Goal: Task Accomplishment & Management: Complete application form

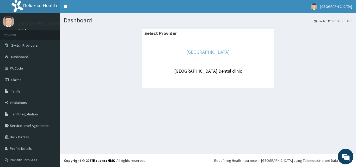
click at [205, 52] on link "[GEOGRAPHIC_DATA]" at bounding box center [207, 52] width 43 height 6
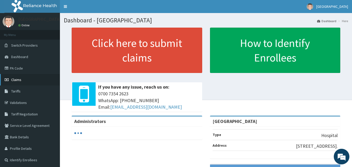
click at [25, 79] on link "Claims" at bounding box center [30, 79] width 60 height 11
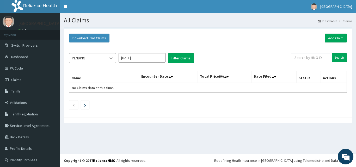
click at [112, 58] on icon at bounding box center [110, 57] width 5 height 5
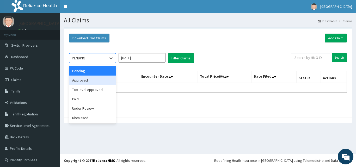
click at [91, 78] on div "Approved" at bounding box center [92, 80] width 47 height 9
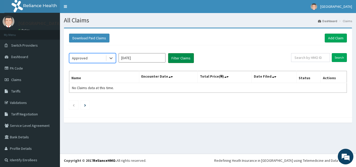
click at [181, 61] on button "Filter Claims" at bounding box center [181, 58] width 26 height 10
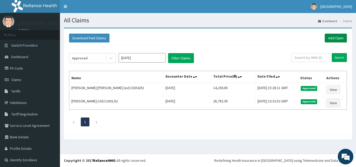
click at [334, 37] on link "Add Claim" at bounding box center [336, 38] width 22 height 9
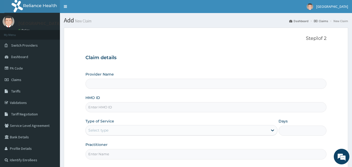
type input "[GEOGRAPHIC_DATA]"
click at [113, 105] on input "HMO ID" at bounding box center [205, 107] width 241 height 10
paste input "rmo/10019/b"
type input "rmo/10019/b"
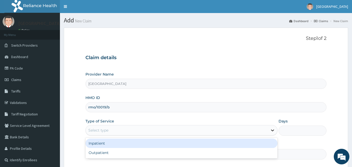
click at [272, 131] on icon at bounding box center [272, 131] width 3 height 2
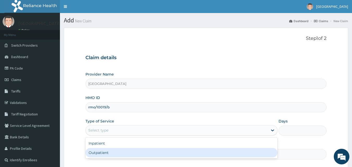
click at [139, 150] on div "Outpatient" at bounding box center [181, 152] width 192 height 9
type input "1"
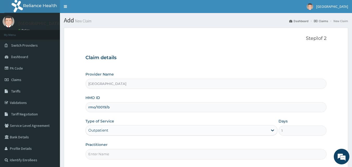
click at [139, 150] on input "Practitioner" at bounding box center [205, 154] width 241 height 10
click at [123, 155] on input "Practitioner" at bounding box center [205, 154] width 241 height 10
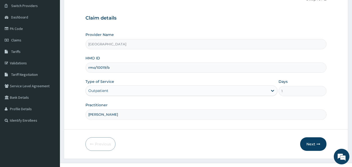
scroll to position [49, 0]
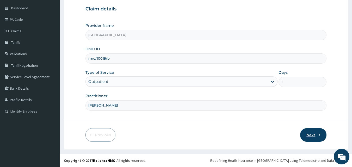
type input "[PERSON_NAME]"
click at [312, 134] on button "Next" at bounding box center [313, 135] width 26 height 14
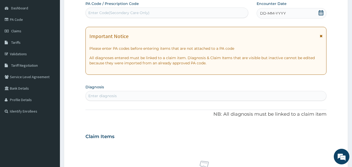
click at [322, 13] on icon at bounding box center [321, 12] width 5 height 5
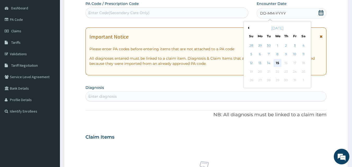
click at [278, 63] on div "15" at bounding box center [277, 63] width 8 height 8
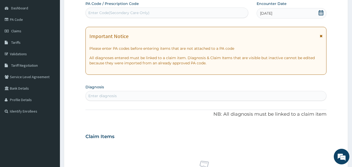
click at [115, 95] on div "Enter diagnosis" at bounding box center [102, 95] width 28 height 5
type input "sepsis"
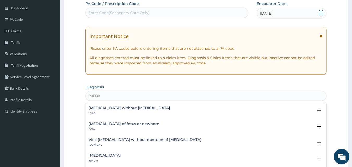
click at [104, 107] on h4 "Sepsis without septic shock" at bounding box center [130, 108] width 82 height 4
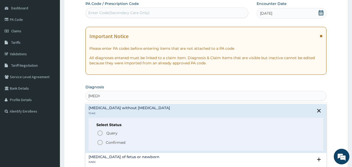
click at [101, 143] on icon "status option filled" at bounding box center [100, 142] width 6 height 6
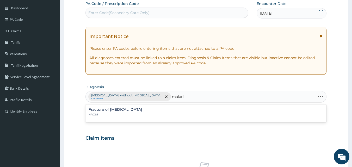
type input "malaria"
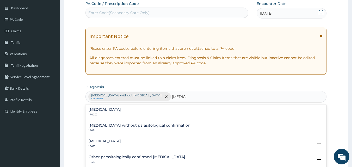
click at [102, 112] on div "Plasmodium malariae malaria without complication 1F42.Z" at bounding box center [105, 112] width 32 height 9
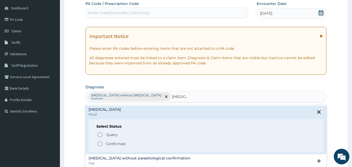
click at [99, 144] on icon "status option filled" at bounding box center [100, 144] width 6 height 6
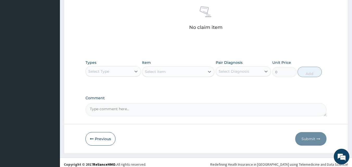
scroll to position [209, 0]
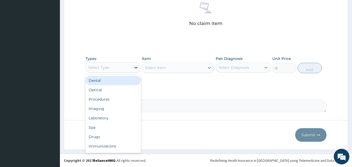
click at [136, 67] on icon at bounding box center [135, 67] width 5 height 5
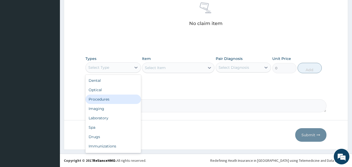
click at [108, 102] on div "Procedures" at bounding box center [112, 99] width 55 height 9
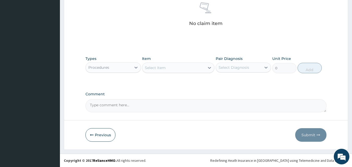
click at [154, 67] on div "Select Item" at bounding box center [155, 67] width 21 height 5
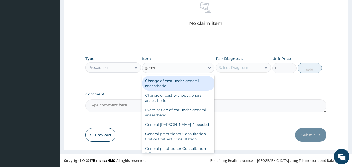
type input "genera"
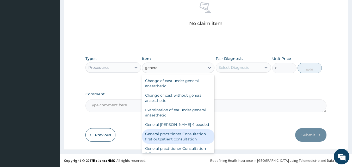
click at [176, 136] on div "General practitioner Consultation first outpatient consultation" at bounding box center [178, 136] width 72 height 15
type input "3547.5"
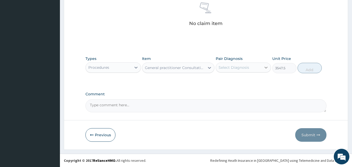
click at [265, 68] on icon at bounding box center [266, 68] width 3 height 2
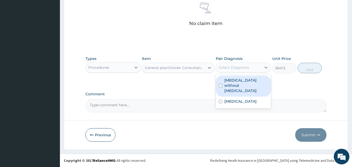
click at [245, 79] on label "Sepsis without septic shock" at bounding box center [246, 86] width 44 height 16
checkbox input "true"
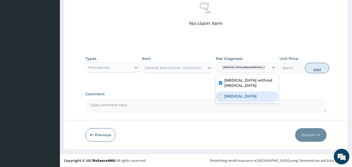
click at [245, 99] on label "Plasmodium malariae malaria without complication" at bounding box center [240, 95] width 32 height 5
checkbox input "true"
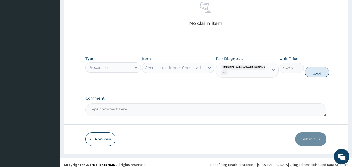
click at [309, 75] on button "Add" at bounding box center [317, 72] width 24 height 10
type input "0"
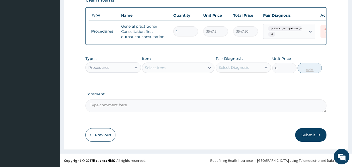
scroll to position [191, 0]
click at [135, 68] on icon at bounding box center [135, 67] width 5 height 5
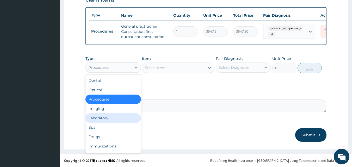
click at [106, 118] on div "Laboratory" at bounding box center [112, 117] width 55 height 9
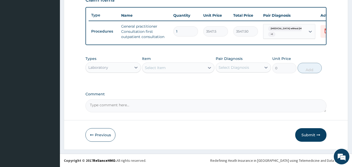
click at [162, 66] on div "Select Item" at bounding box center [155, 67] width 21 height 5
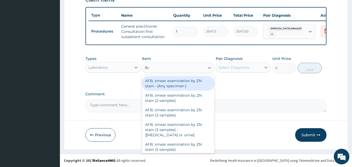
type input "fbc"
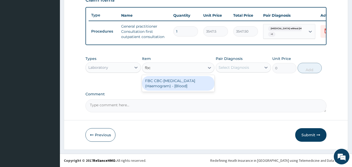
click at [166, 89] on div "FBC CBC-Complete Blood Count (Haemogram) - [Blood]" at bounding box center [178, 83] width 72 height 15
type input "4300"
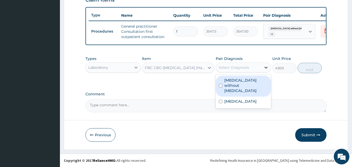
click at [265, 67] on icon at bounding box center [266, 68] width 3 height 2
click at [241, 85] on label "Sepsis without septic shock" at bounding box center [246, 86] width 44 height 16
checkbox input "true"
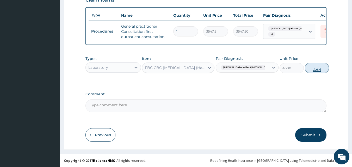
click at [309, 69] on button "Add" at bounding box center [317, 68] width 24 height 10
type input "0"
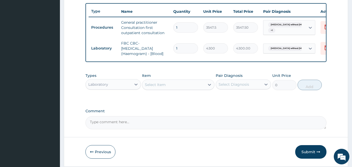
click at [154, 87] on div "Select Item" at bounding box center [155, 84] width 21 height 5
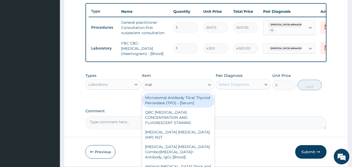
type input "mala"
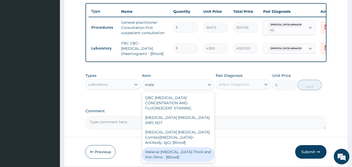
click at [163, 147] on div "Malarial Parasite Thick and thin films - [Blood]" at bounding box center [178, 154] width 72 height 15
type input "1612.5"
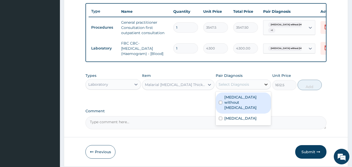
click at [265, 87] on icon at bounding box center [265, 84] width 5 height 5
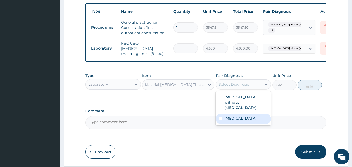
click at [249, 121] on label "Plasmodium malariae malaria without complication" at bounding box center [240, 118] width 32 height 5
checkbox input "true"
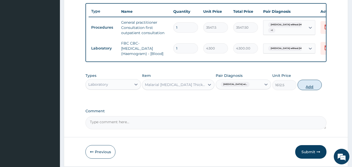
click at [308, 90] on button "Add" at bounding box center [309, 85] width 24 height 10
type input "0"
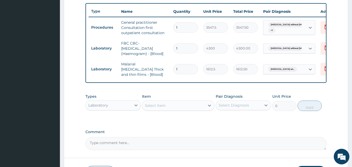
scroll to position [229, 0]
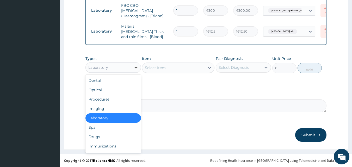
click at [137, 67] on icon at bounding box center [135, 67] width 5 height 5
click at [93, 135] on div "Drugs" at bounding box center [112, 136] width 55 height 9
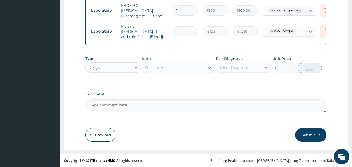
click at [150, 67] on div "Select Item" at bounding box center [155, 67] width 21 height 5
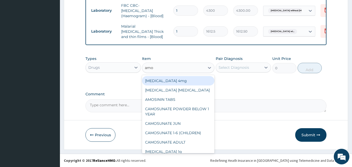
type input "amox"
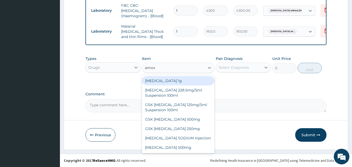
click at [155, 79] on div "Co-amoxiclav 1g" at bounding box center [178, 80] width 72 height 9
type input "709.5"
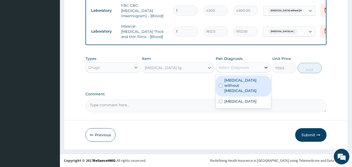
click at [267, 68] on icon at bounding box center [265, 67] width 5 height 5
click at [248, 81] on label "Sepsis without septic shock" at bounding box center [246, 86] width 44 height 16
checkbox input "true"
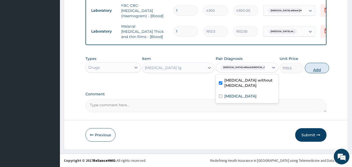
click at [307, 70] on button "Add" at bounding box center [317, 68] width 24 height 10
type input "0"
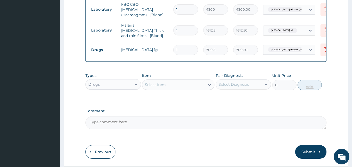
type input "14"
type input "9933.00"
type input "14"
click at [153, 86] on div "Select Item" at bounding box center [155, 84] width 21 height 5
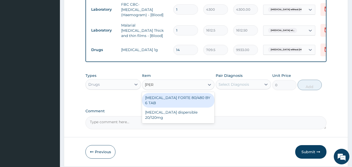
type input "coart"
click at [174, 99] on div "COARTEM FORTE 80/480 BY 6 TAB" at bounding box center [178, 100] width 72 height 15
type input "449.35"
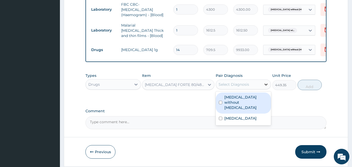
click at [266, 87] on icon at bounding box center [265, 84] width 5 height 5
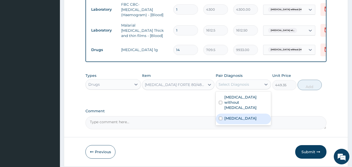
click at [245, 116] on label "Plasmodium malariae malaria without complication" at bounding box center [240, 118] width 32 height 5
checkbox input "true"
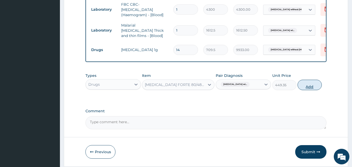
click at [305, 86] on button "Add" at bounding box center [309, 85] width 24 height 10
type input "0"
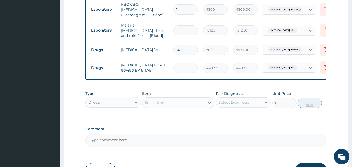
type input "0.00"
type input "6"
type input "2696.10"
type input "6"
click at [170, 104] on div "Select Item" at bounding box center [173, 102] width 63 height 8
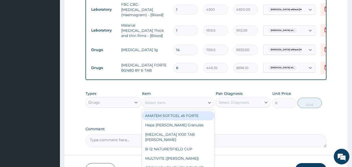
scroll to position [265, 0]
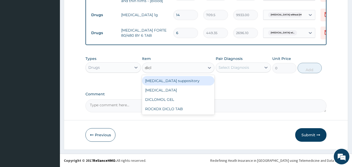
type input "diclo"
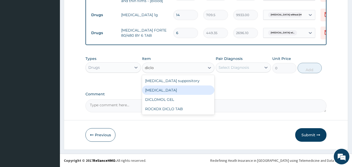
click at [184, 89] on div "Diclofenac" at bounding box center [178, 89] width 72 height 9
type input "591.25"
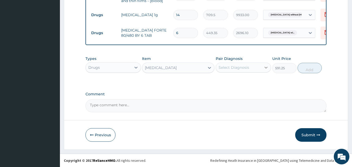
click at [265, 66] on icon at bounding box center [265, 67] width 5 height 5
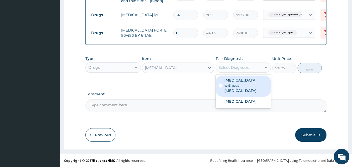
click at [251, 81] on label "Sepsis without septic shock" at bounding box center [246, 86] width 44 height 16
checkbox input "true"
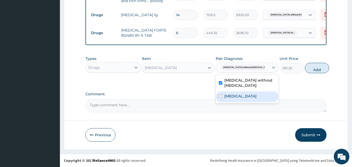
click at [241, 98] on label "Plasmodium malariae malaria without complication" at bounding box center [240, 95] width 32 height 5
checkbox input "true"
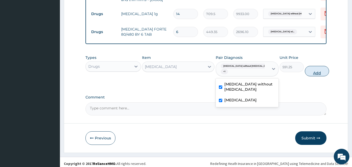
click at [310, 73] on button "Add" at bounding box center [317, 71] width 24 height 10
type input "0"
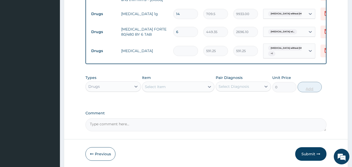
type input "0.00"
type input "3"
type input "1773.75"
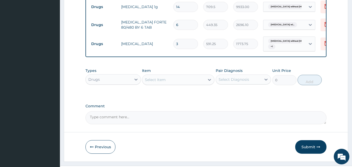
scroll to position [265, 0]
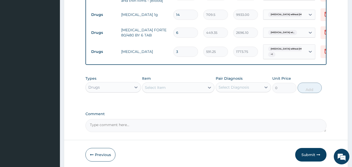
type input "3"
click at [154, 87] on div "Select Item" at bounding box center [155, 87] width 21 height 5
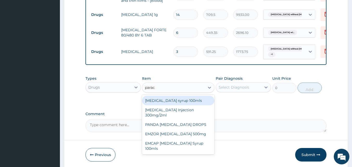
type input "parace"
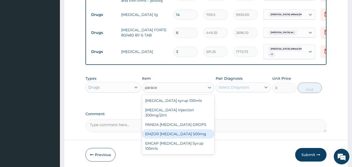
click at [182, 136] on div "EMZOR PARACETAMOL 500mg" at bounding box center [178, 133] width 72 height 9
type input "23.65"
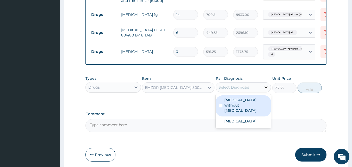
click at [266, 89] on icon at bounding box center [265, 87] width 5 height 5
click at [244, 105] on label "Sepsis without septic shock" at bounding box center [246, 105] width 44 height 16
checkbox input "true"
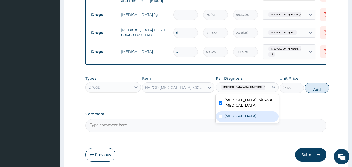
click at [242, 118] on label "Plasmodium malariae malaria without complication" at bounding box center [240, 115] width 32 height 5
checkbox input "true"
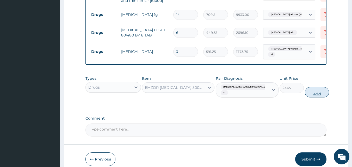
click at [305, 95] on button "Add" at bounding box center [317, 92] width 24 height 10
type input "0"
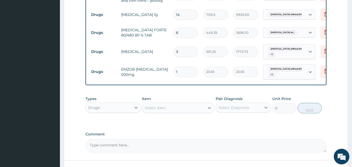
type input "18"
type input "425.70"
type input "18"
click at [156, 109] on div "Select Item" at bounding box center [155, 107] width 21 height 5
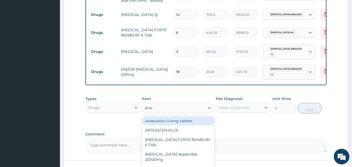
type input "artem"
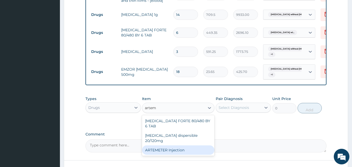
click at [172, 145] on div "ARTEMETER Injection" at bounding box center [178, 149] width 72 height 9
type input "946"
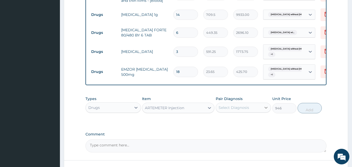
click at [265, 109] on icon at bounding box center [265, 107] width 5 height 5
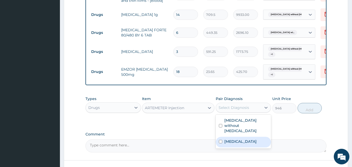
click at [237, 139] on label "Plasmodium malariae malaria without complication" at bounding box center [240, 141] width 32 height 5
checkbox input "true"
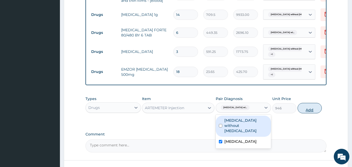
click at [312, 111] on button "Add" at bounding box center [309, 108] width 24 height 10
type input "0"
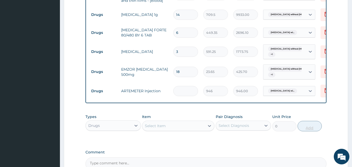
type input "0.00"
type input "6"
type input "5676.00"
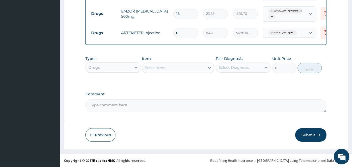
type input "6"
click at [151, 67] on div "Select Item" at bounding box center [155, 67] width 21 height 5
type input ".//"
click at [310, 134] on button "Submit" at bounding box center [310, 135] width 31 height 14
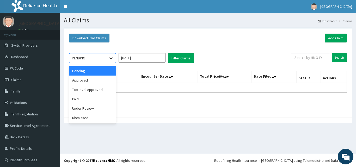
click at [111, 57] on icon at bounding box center [110, 57] width 5 height 5
click at [84, 79] on div "Approved" at bounding box center [92, 80] width 47 height 9
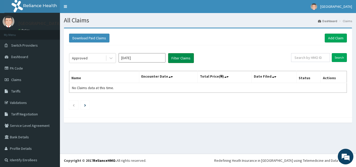
click at [179, 60] on button "Filter Claims" at bounding box center [181, 58] width 26 height 10
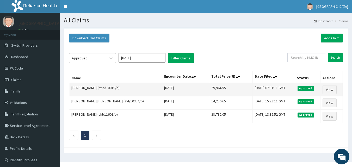
drag, startPoint x: 126, startPoint y: 87, endPoint x: 109, endPoint y: 85, distance: 17.1
click at [109, 85] on td "RACHEAL AKINWANDE (rmo/10019/b)" at bounding box center [115, 90] width 93 height 14
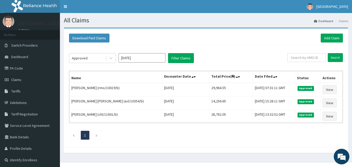
click at [162, 78] on th "Encounter Date" at bounding box center [185, 77] width 47 height 12
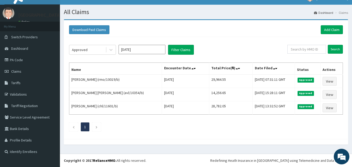
drag, startPoint x: 126, startPoint y: 87, endPoint x: 136, endPoint y: 174, distance: 87.5
click at [136, 167] on html "R EL Toggle navigation Kingsword Hospital Kingsword Hospital - kingswordhospita…" at bounding box center [176, 79] width 352 height 175
click at [234, 52] on div "Approved Oct 2025 Filter Claims" at bounding box center [178, 50] width 218 height 10
click at [336, 30] on link "Add Claim" at bounding box center [332, 29] width 22 height 9
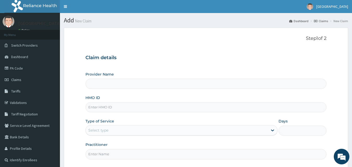
click at [94, 107] on input "HMO ID" at bounding box center [205, 107] width 241 height 10
paste input "rmo/10019/b"
type input "rmo/10019/"
type input "[GEOGRAPHIC_DATA]"
type input "rmo/10019/c"
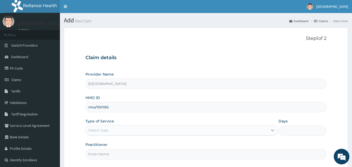
click at [272, 130] on icon at bounding box center [272, 130] width 5 height 5
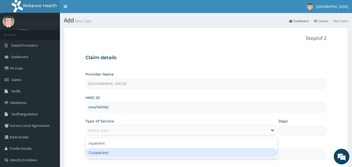
click at [222, 155] on div "Outpatient" at bounding box center [181, 152] width 192 height 9
type input "1"
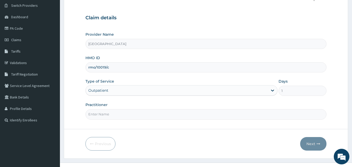
scroll to position [49, 0]
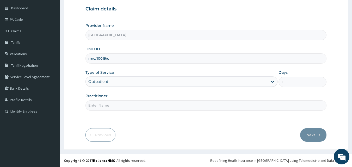
click at [90, 107] on input "Practitioner" at bounding box center [205, 105] width 241 height 10
type input "dr hally"
click at [309, 134] on button "Next" at bounding box center [313, 135] width 26 height 14
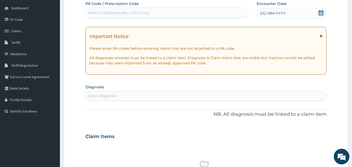
click at [321, 12] on icon at bounding box center [321, 12] width 5 height 5
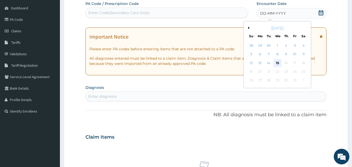
click at [278, 64] on div "15" at bounding box center [277, 63] width 8 height 8
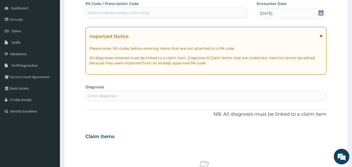
click at [128, 94] on div "Enter diagnosis" at bounding box center [206, 96] width 241 height 8
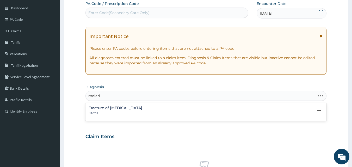
type input "malaria"
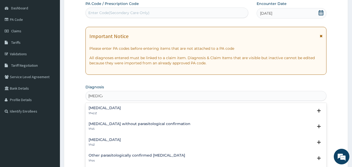
click at [97, 108] on h4 "Plasmodium malariae malaria without complication" at bounding box center [105, 108] width 32 height 4
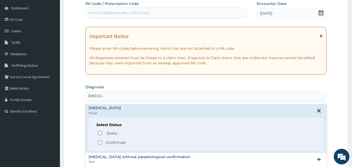
click at [101, 142] on icon "status option filled" at bounding box center [100, 142] width 6 height 6
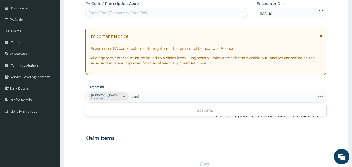
type input "sepsis"
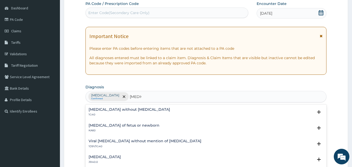
click at [96, 113] on p "1G40" at bounding box center [130, 115] width 82 height 4
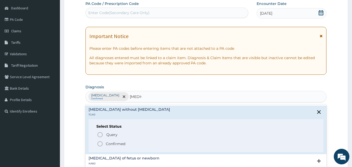
click at [101, 144] on icon "status option filled" at bounding box center [100, 144] width 6 height 6
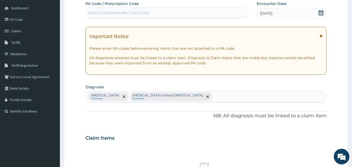
scroll to position [195, 0]
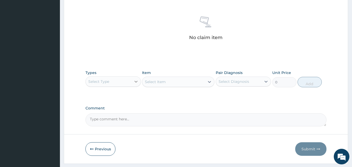
click at [136, 80] on icon at bounding box center [135, 81] width 5 height 5
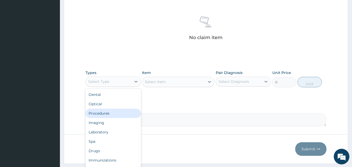
click at [110, 115] on div "Procedures" at bounding box center [112, 113] width 55 height 9
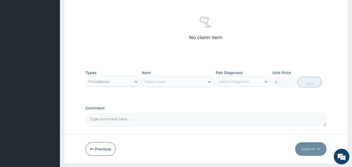
click at [159, 81] on div "Select Item" at bounding box center [155, 81] width 21 height 5
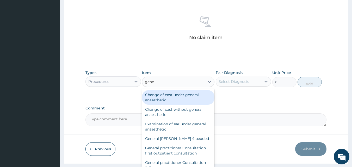
type input "gener"
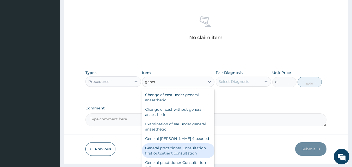
click at [179, 152] on div "General practitioner Consultation first outpatient consultation" at bounding box center [178, 150] width 72 height 15
type input "3547.5"
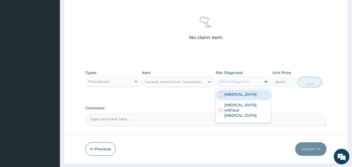
click at [265, 82] on icon at bounding box center [265, 81] width 5 height 5
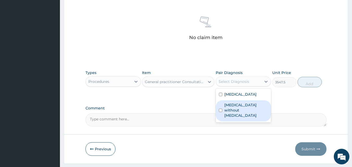
click at [231, 118] on label "Sepsis without septic shock" at bounding box center [246, 110] width 44 height 16
checkbox input "true"
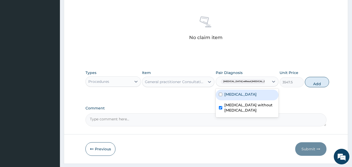
click at [231, 97] on label "Plasmodium malariae malaria without complication" at bounding box center [240, 94] width 32 height 5
checkbox input "true"
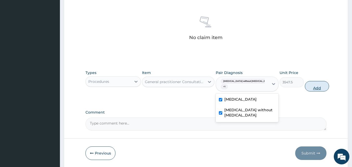
click at [307, 87] on button "Add" at bounding box center [317, 86] width 24 height 10
type input "0"
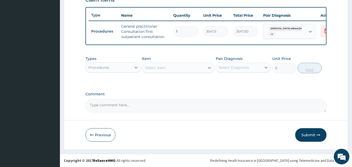
scroll to position [191, 0]
click at [172, 68] on div "Select Item" at bounding box center [173, 68] width 63 height 8
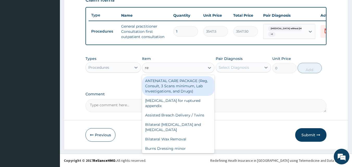
type input "reg"
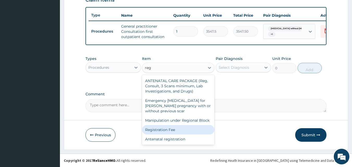
click at [177, 130] on div "Registration Fee" at bounding box center [178, 129] width 72 height 9
type input "2150"
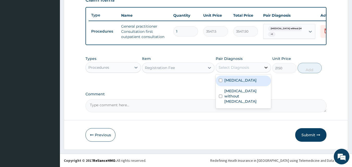
click at [266, 67] on icon at bounding box center [265, 67] width 5 height 5
click at [247, 83] on label "Plasmodium malariae malaria without complication" at bounding box center [240, 80] width 32 height 5
checkbox input "true"
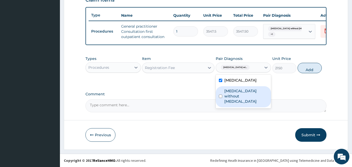
click at [233, 101] on label "Sepsis without septic shock" at bounding box center [246, 96] width 44 height 16
checkbox input "true"
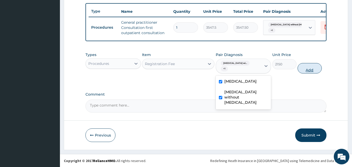
click at [308, 72] on button "Add" at bounding box center [309, 68] width 24 height 10
type input "0"
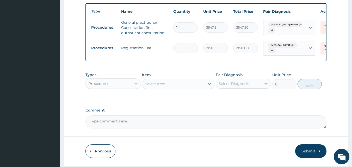
click at [136, 85] on icon at bounding box center [135, 84] width 3 height 2
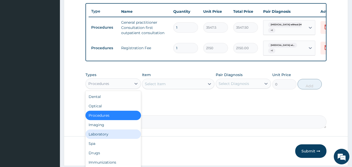
click at [111, 137] on div "Laboratory" at bounding box center [112, 133] width 55 height 9
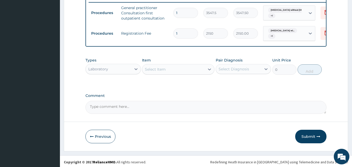
scroll to position [211, 0]
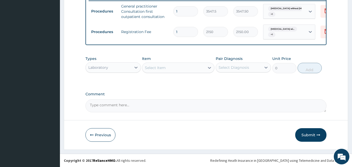
click at [147, 69] on div "Select Item" at bounding box center [155, 67] width 21 height 5
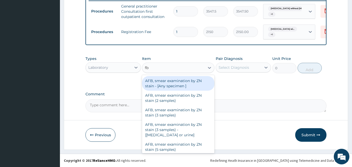
type input "fbc"
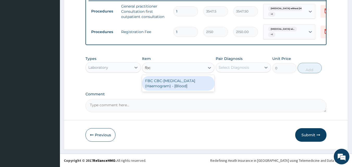
click at [188, 83] on div "FBC CBC-Complete Blood Count (Haemogram) - [Blood]" at bounding box center [178, 83] width 72 height 15
type input "4300"
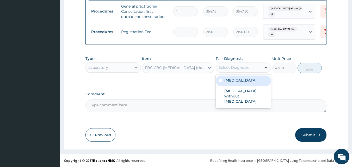
click at [265, 66] on icon at bounding box center [265, 67] width 5 height 5
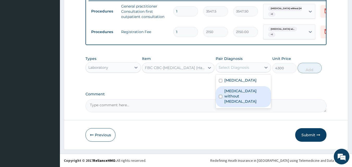
click at [239, 101] on label "Sepsis without septic shock" at bounding box center [246, 96] width 44 height 16
checkbox input "true"
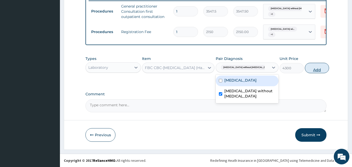
click at [309, 69] on button "Add" at bounding box center [317, 68] width 24 height 10
type input "0"
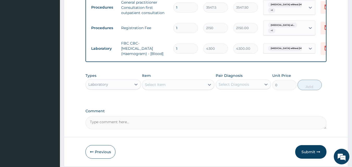
click at [167, 89] on div "Select Item" at bounding box center [173, 84] width 63 height 8
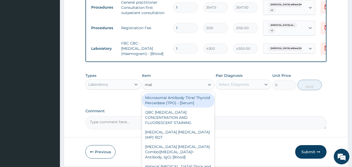
type input "mala"
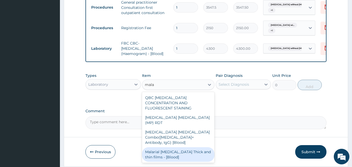
click at [172, 147] on div "Malarial Parasite Thick and thin films - [Blood]" at bounding box center [178, 154] width 72 height 15
type input "1612.5"
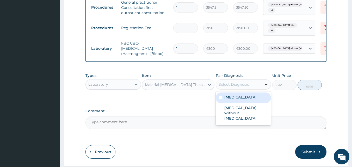
click at [266, 85] on icon at bounding box center [266, 85] width 3 height 2
click at [241, 100] on label "Plasmodium malariae malaria without complication" at bounding box center [240, 97] width 32 height 5
checkbox input "true"
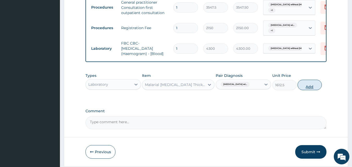
click at [308, 90] on button "Add" at bounding box center [309, 85] width 24 height 10
type input "0"
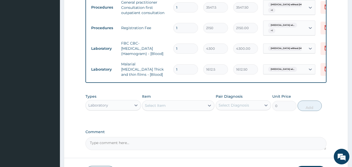
scroll to position [249, 0]
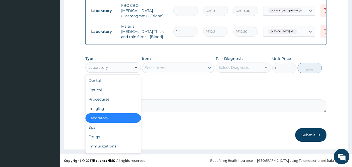
click at [135, 68] on icon at bounding box center [135, 67] width 5 height 5
click at [91, 135] on div "Drugs" at bounding box center [112, 136] width 55 height 9
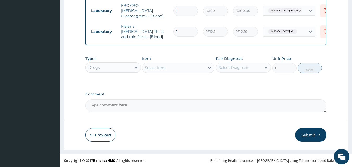
click at [152, 70] on div "Select Item" at bounding box center [155, 67] width 21 height 5
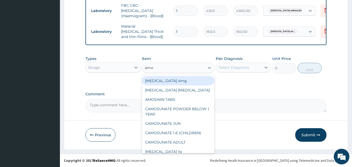
type input "amox"
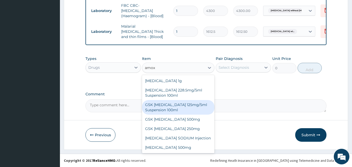
click at [167, 105] on div "GSK AMOXIL 125mg/5ml Suspension 100ml" at bounding box center [178, 107] width 72 height 15
type input "8868.75"
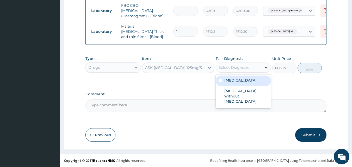
click at [266, 67] on icon at bounding box center [265, 67] width 5 height 5
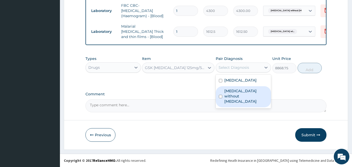
click at [235, 104] on label "Sepsis without septic shock" at bounding box center [246, 96] width 44 height 16
checkbox input "true"
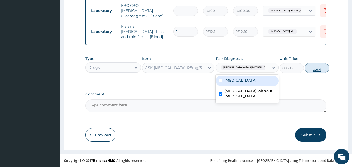
click at [307, 69] on button "Add" at bounding box center [317, 68] width 24 height 10
type input "0"
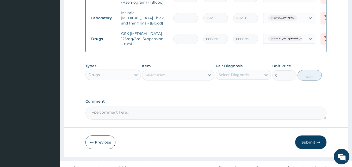
scroll to position [267, 0]
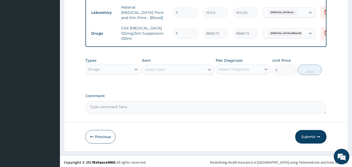
click at [160, 67] on div "Select Item" at bounding box center [155, 69] width 21 height 5
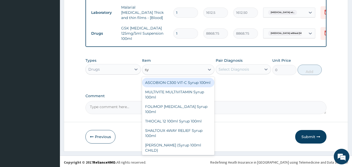
type input "s"
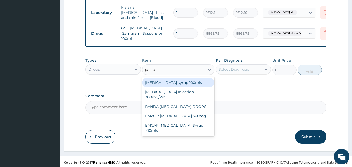
type input "parace"
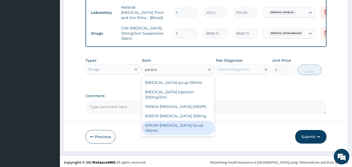
click at [182, 121] on div "EMCAP PARACETAMOL Syrup 100mls" at bounding box center [178, 128] width 72 height 15
type input "591.25"
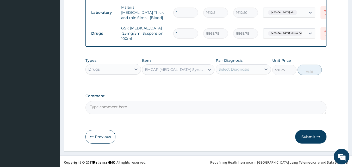
click at [179, 67] on div "EMCAP PARACETAMOL Syrup 100mls" at bounding box center [175, 69] width 60 height 5
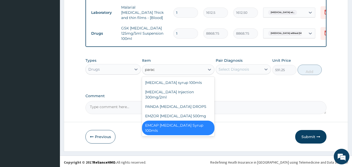
scroll to position [0, 0]
type input "parace"
click at [180, 82] on div "Paracetamol syrup 100mls" at bounding box center [178, 82] width 72 height 9
type input "709.5"
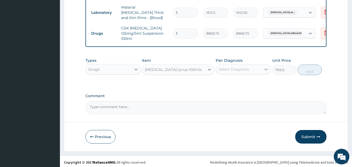
click at [265, 68] on icon at bounding box center [266, 69] width 3 height 2
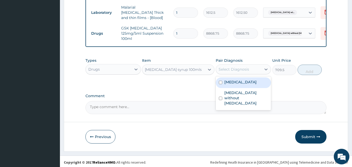
click at [241, 85] on label "Plasmodium malariae malaria without complication" at bounding box center [240, 81] width 32 height 5
checkbox input "true"
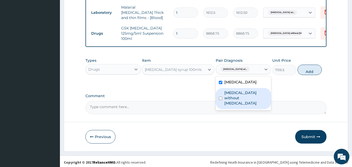
click at [222, 108] on div "Sepsis without septic shock" at bounding box center [243, 98] width 55 height 21
checkbox input "true"
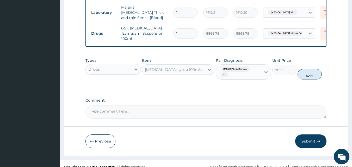
click at [312, 73] on button "Add" at bounding box center [309, 74] width 24 height 10
type input "0"
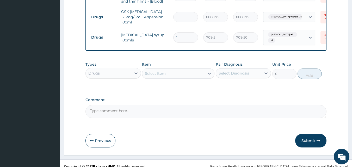
scroll to position [288, 0]
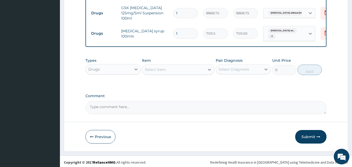
click at [165, 68] on div "Select Item" at bounding box center [155, 69] width 21 height 5
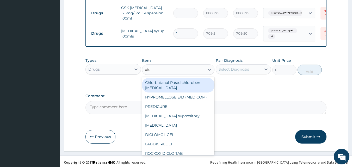
type input "dicl"
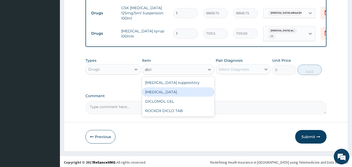
click at [165, 90] on div "Diclofenac" at bounding box center [178, 91] width 72 height 9
type input "591.25"
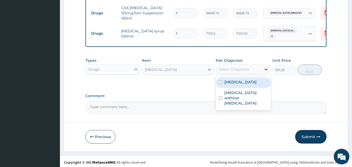
click at [267, 68] on icon at bounding box center [266, 69] width 3 height 2
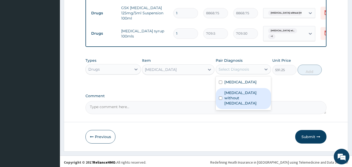
click at [236, 102] on label "Sepsis without septic shock" at bounding box center [246, 98] width 44 height 16
checkbox input "true"
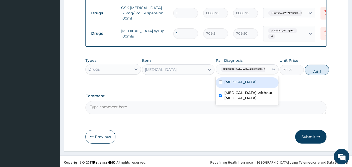
click at [231, 85] on label "Plasmodium malariae malaria without complication" at bounding box center [240, 81] width 32 height 5
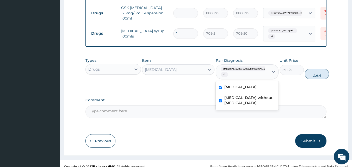
checkbox input "true"
click at [311, 73] on button "Add" at bounding box center [317, 74] width 24 height 10
type input "0"
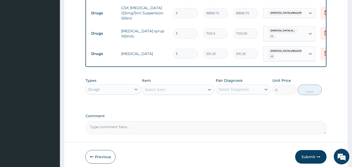
click at [159, 88] on div "Select Item" at bounding box center [155, 89] width 21 height 5
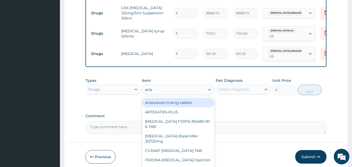
type input "artem"
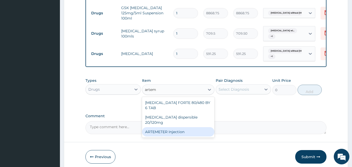
click at [157, 127] on div "ARTEMETER Injection" at bounding box center [178, 131] width 72 height 9
type input "946"
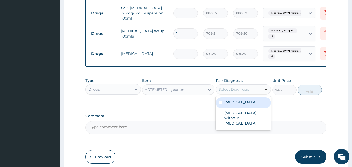
click at [265, 88] on icon at bounding box center [265, 89] width 5 height 5
click at [247, 105] on label "Plasmodium malariae malaria without complication" at bounding box center [240, 101] width 32 height 5
checkbox input "true"
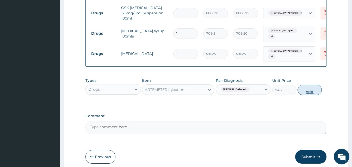
click at [311, 89] on button "Add" at bounding box center [309, 90] width 24 height 10
type input "0"
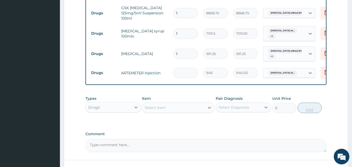
type input "0.00"
type input "6"
type input "5676.00"
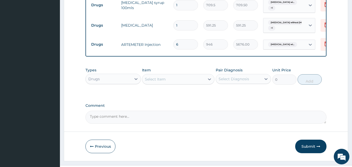
scroll to position [326, 0]
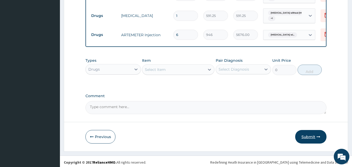
type input "6"
click at [309, 134] on button "Submit" at bounding box center [310, 137] width 31 height 14
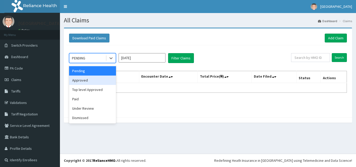
click at [91, 81] on div "Approved" at bounding box center [92, 80] width 47 height 9
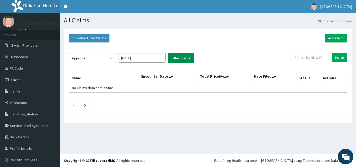
click at [180, 60] on button "Filter Claims" at bounding box center [181, 58] width 26 height 10
